Goal: Navigation & Orientation: Find specific page/section

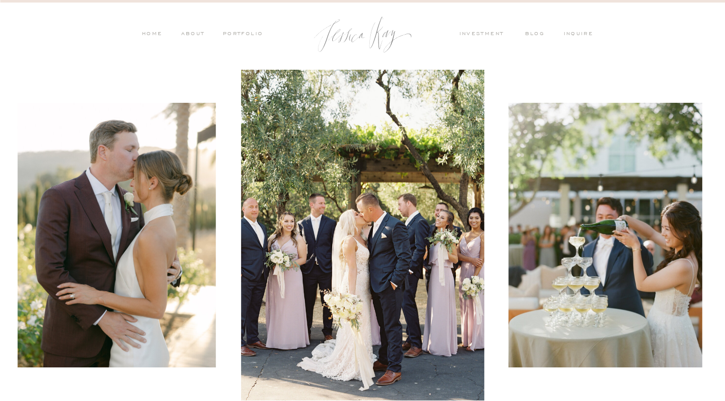
click at [149, 32] on nav "HOME" at bounding box center [151, 34] width 21 height 9
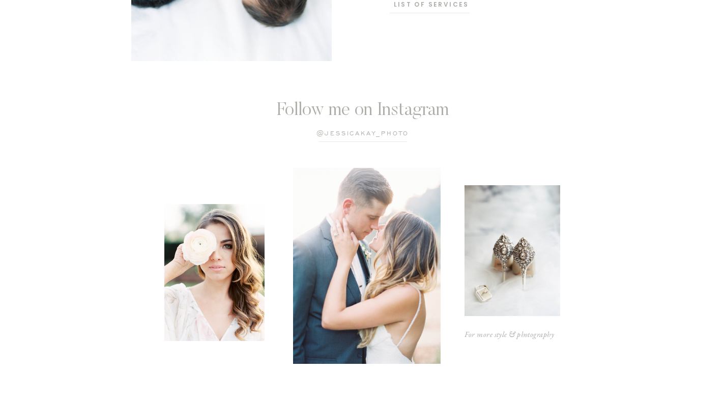
scroll to position [2664, 0]
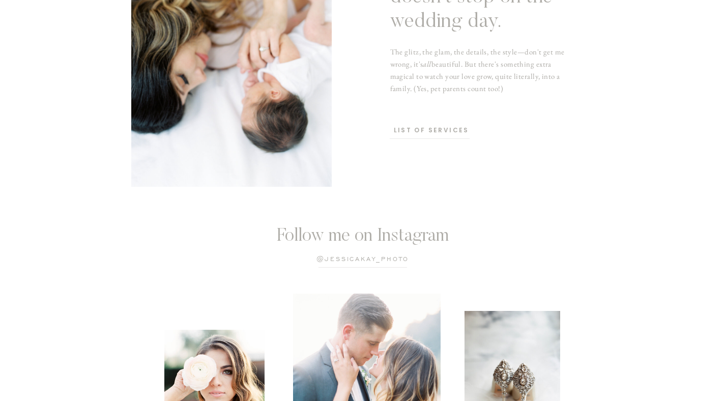
click at [431, 133] on p "list of services" at bounding box center [432, 131] width 76 height 10
